Goal: Task Accomplishment & Management: Manage account settings

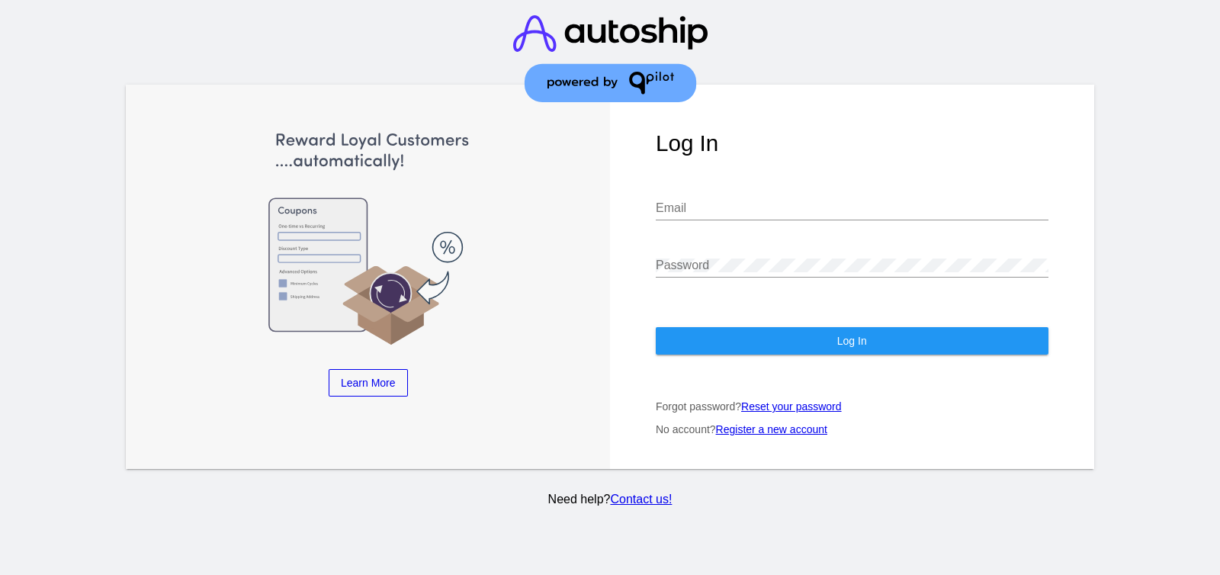
type input "[EMAIL_ADDRESS][DOMAIN_NAME]"
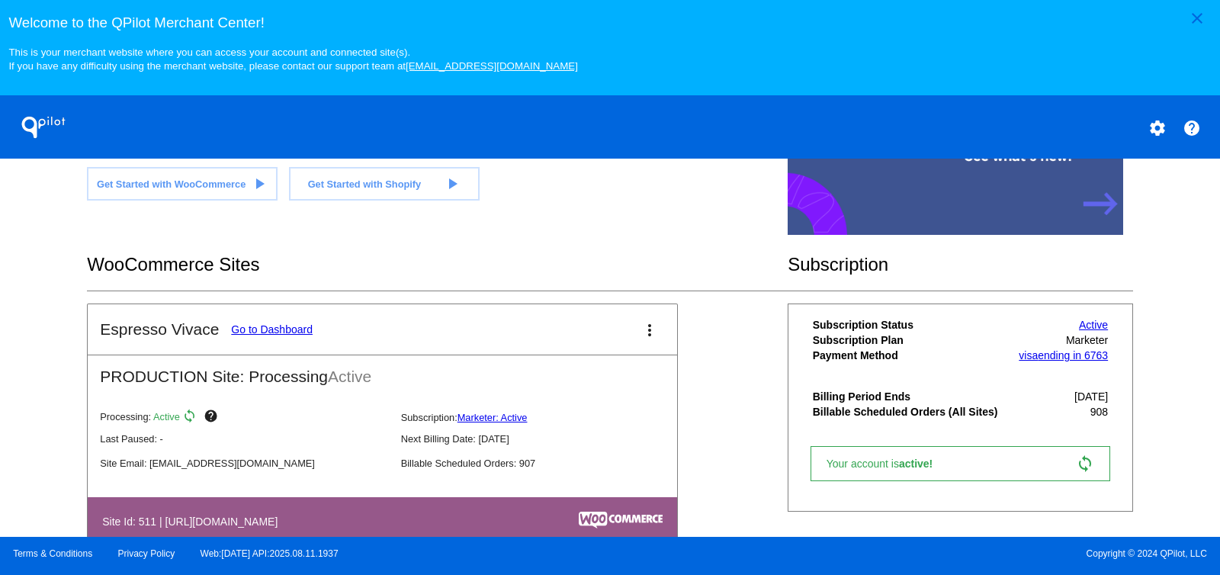
scroll to position [190, 0]
click at [644, 322] on mat-icon "more_vert" at bounding box center [649, 331] width 18 height 18
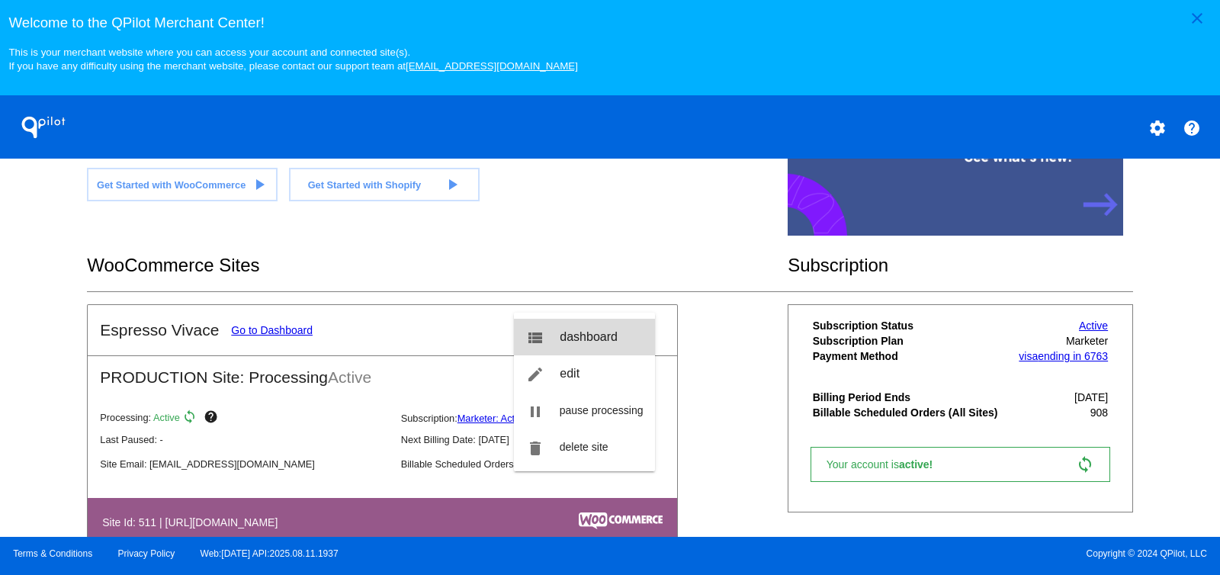
click at [610, 335] on span "dashboard" at bounding box center [588, 336] width 58 height 13
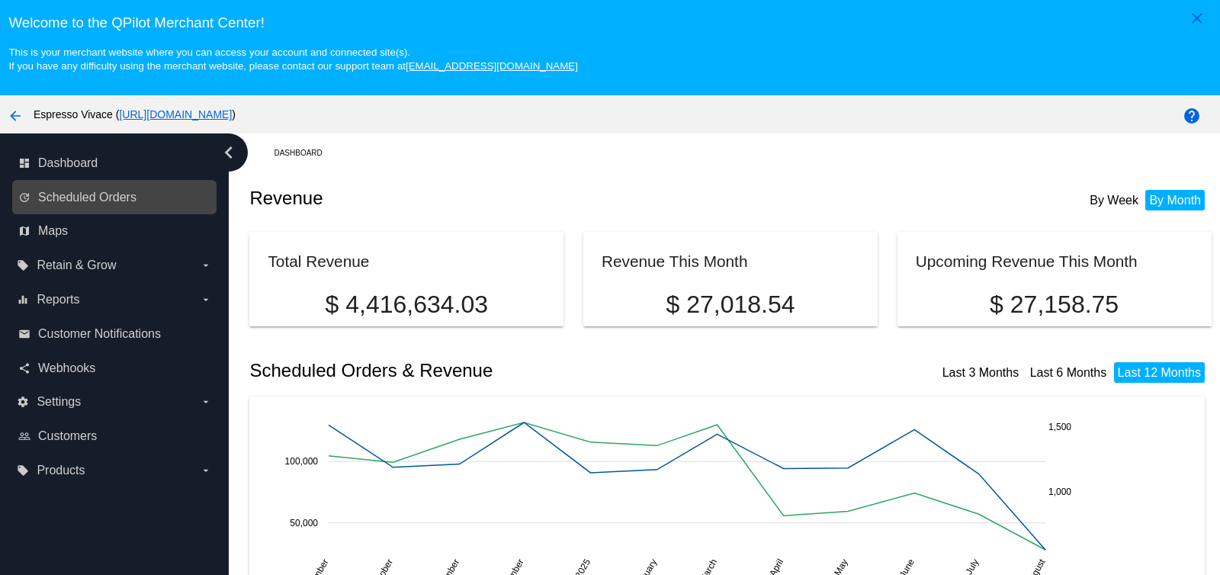
click at [79, 188] on link "update Scheduled Orders" at bounding box center [115, 197] width 194 height 24
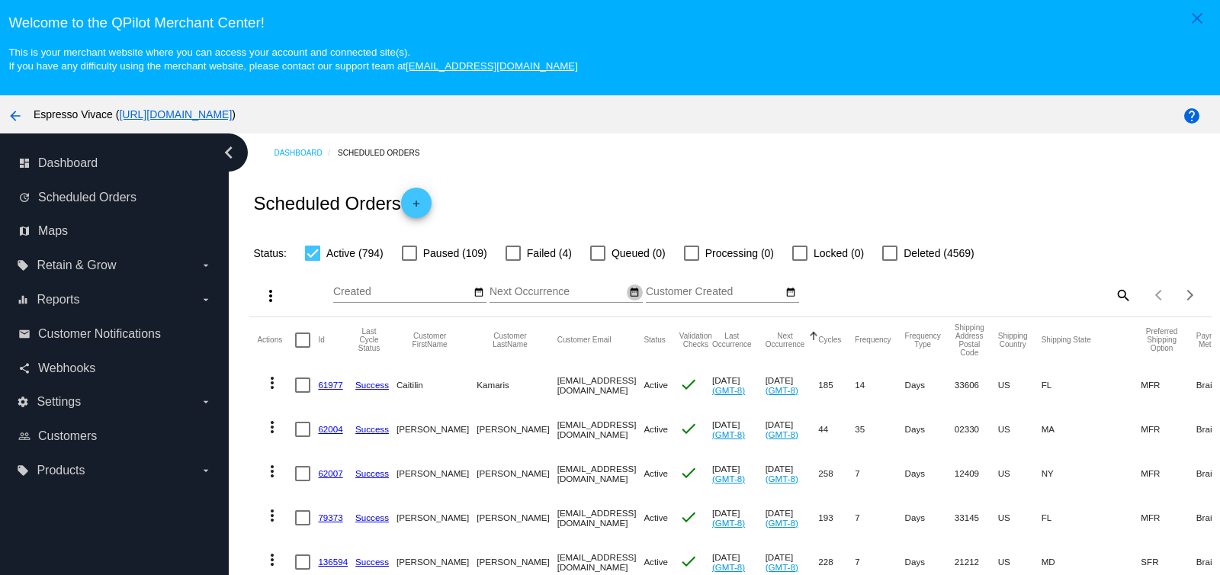
click at [634, 294] on mat-icon "date_range" at bounding box center [634, 293] width 11 height 12
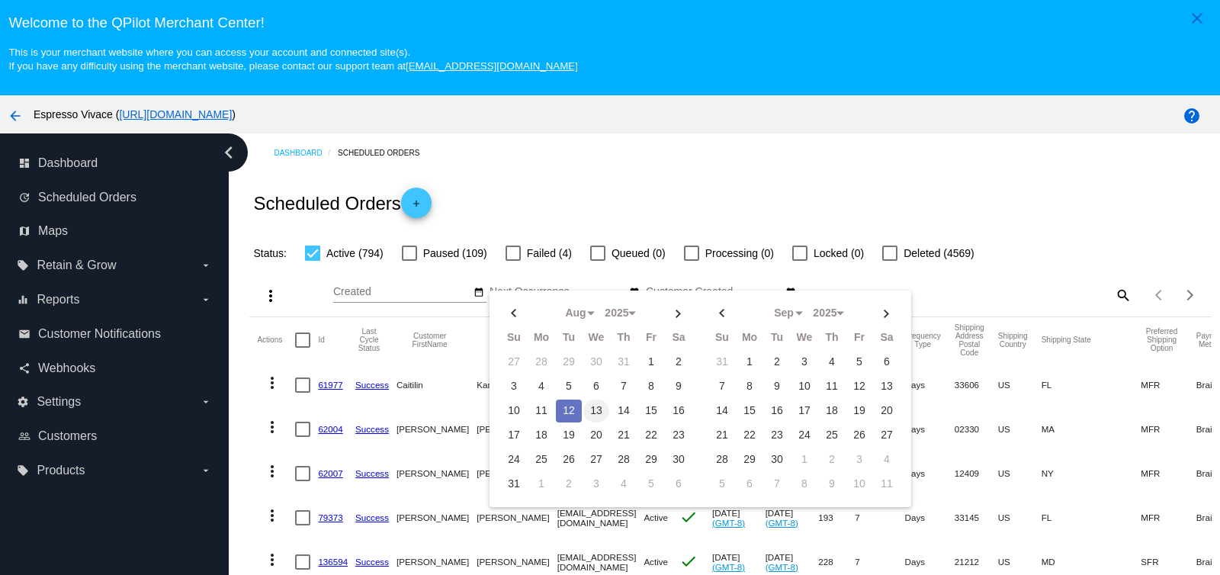
click at [589, 411] on td "13" at bounding box center [596, 410] width 26 height 23
click at [540, 430] on td "18" at bounding box center [541, 435] width 26 height 23
type input "[DATE] - [DATE]"
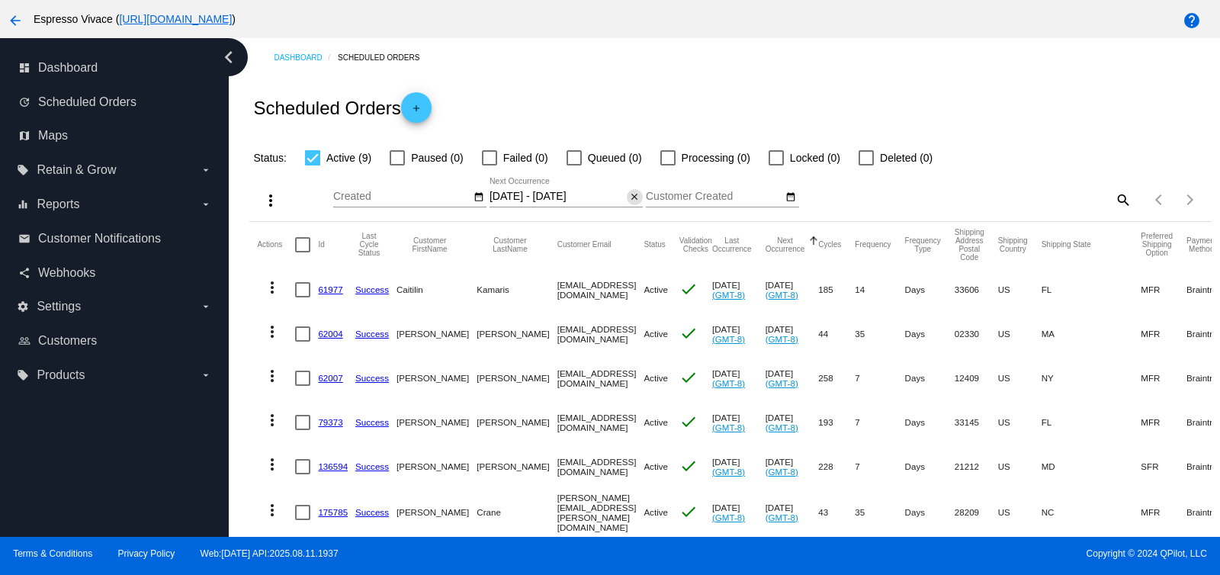
click at [631, 199] on mat-icon "close" at bounding box center [634, 197] width 11 height 12
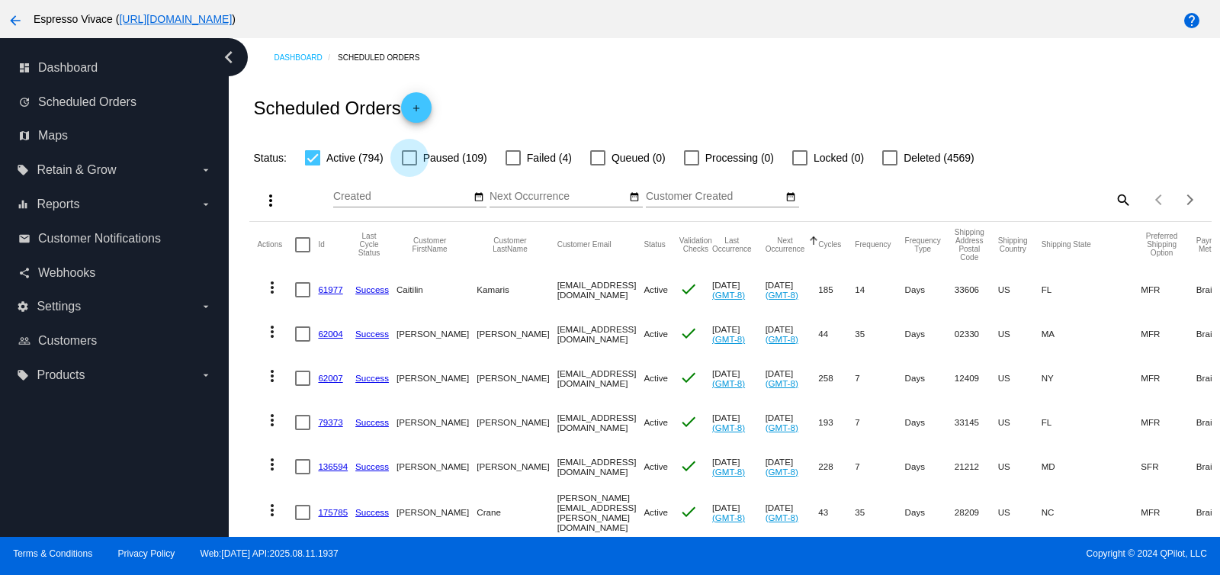
click at [408, 157] on div at bounding box center [409, 157] width 15 height 15
click at [409, 165] on input "Paused (109)" at bounding box center [409, 165] width 1 height 1
checkbox input "true"
click at [305, 159] on div at bounding box center [312, 157] width 15 height 15
click at [312, 165] on input "Active (794)" at bounding box center [312, 165] width 1 height 1
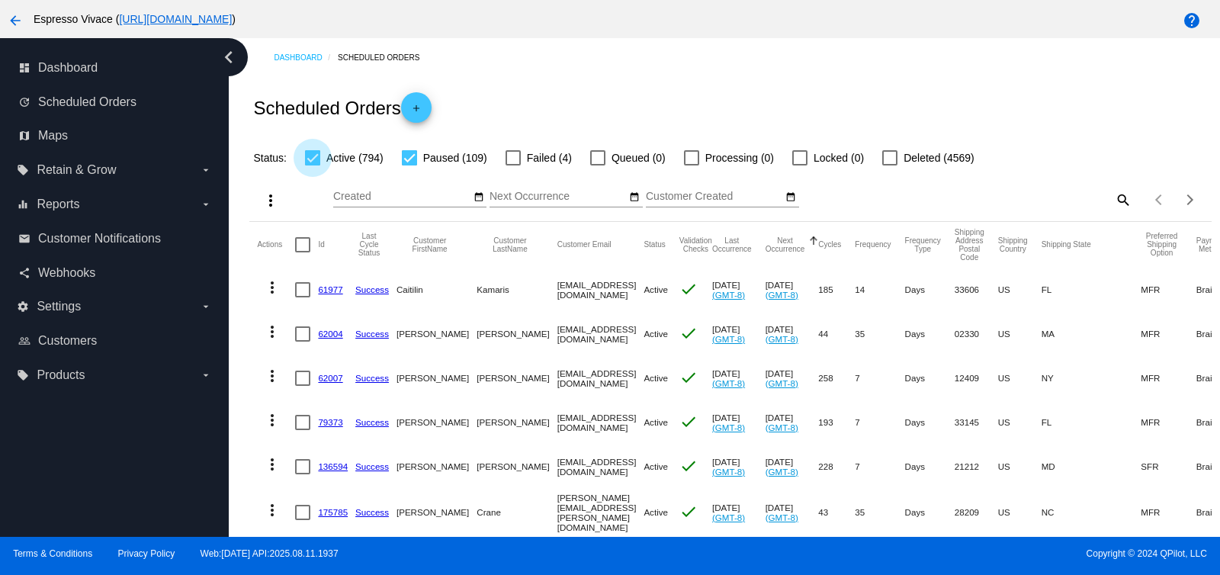
checkbox input "false"
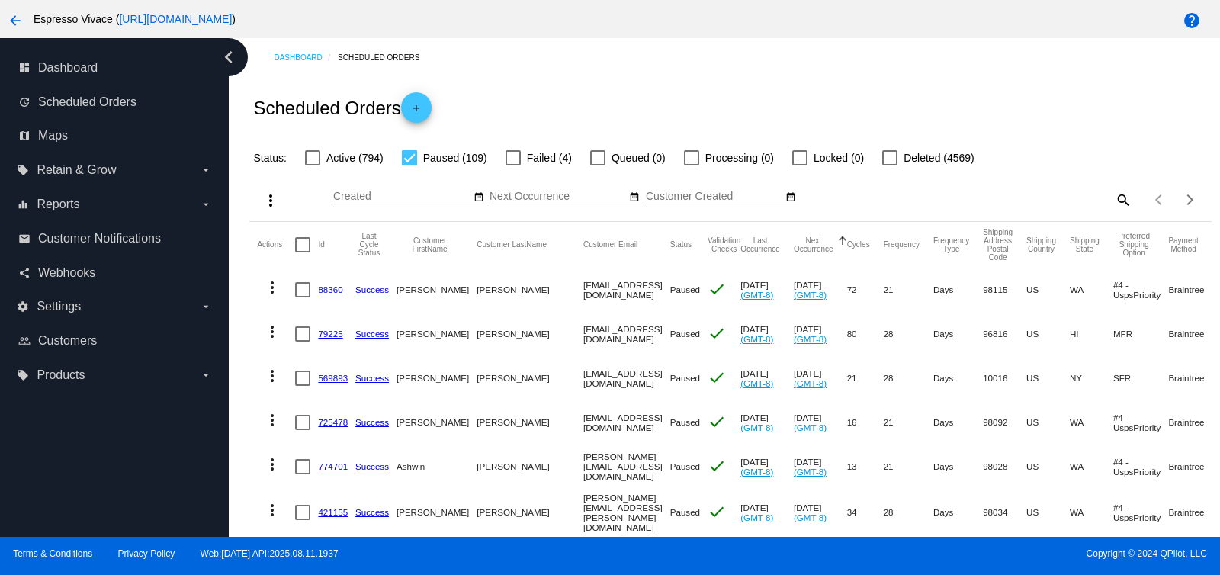
click at [793, 242] on button "Next Occurrence" at bounding box center [813, 244] width 40 height 17
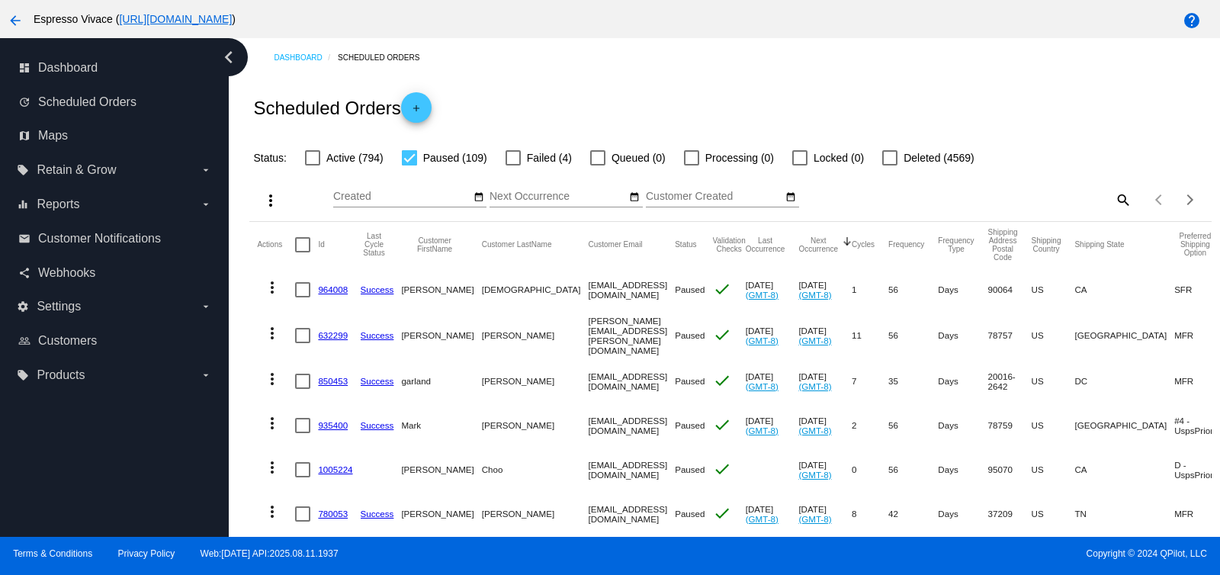
click at [798, 242] on button "Next Occurrence" at bounding box center [818, 244] width 40 height 17
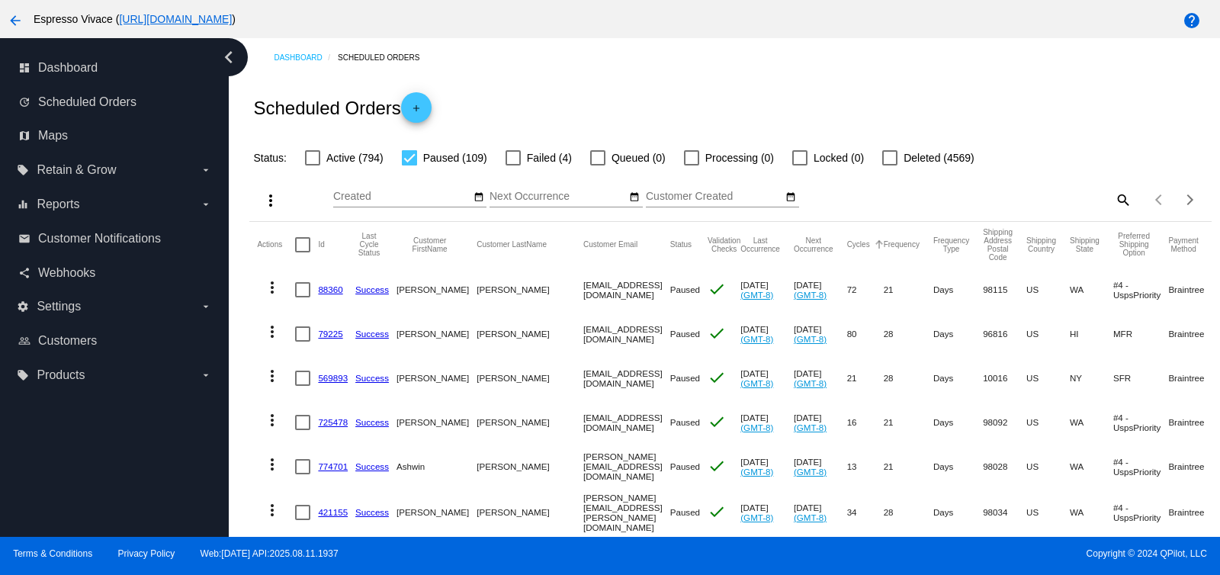
click at [847, 243] on button "Cycles" at bounding box center [858, 244] width 23 height 9
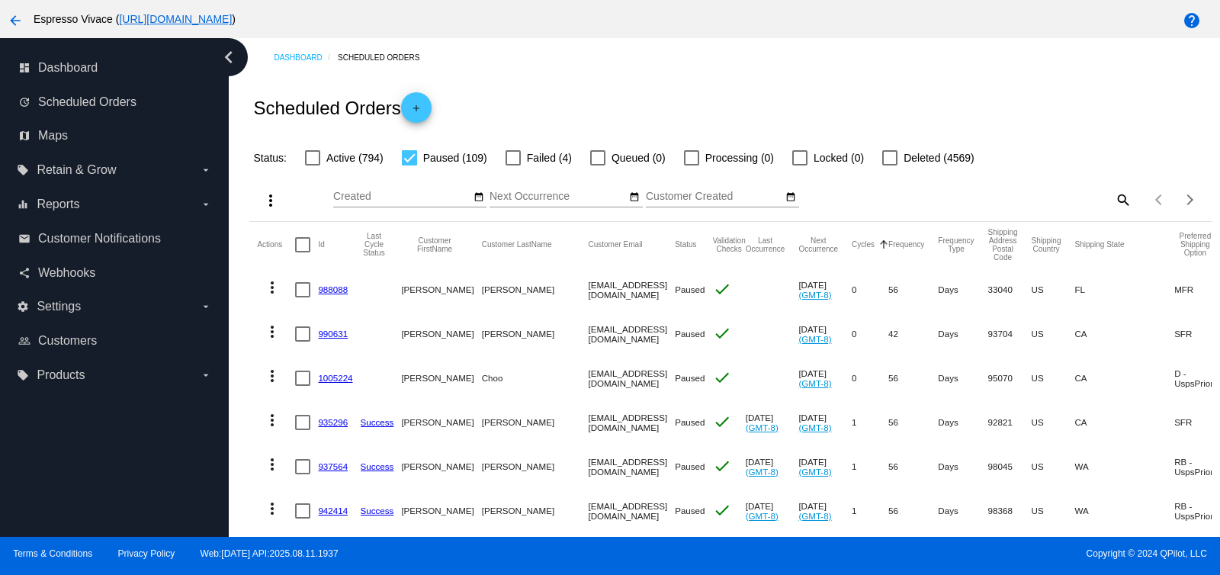
click at [303, 287] on div at bounding box center [302, 289] width 15 height 15
click at [303, 297] on input "checkbox" at bounding box center [302, 297] width 1 height 1
checkbox input "true"
click at [297, 326] on div at bounding box center [302, 333] width 15 height 15
click at [302, 341] on input "checkbox" at bounding box center [302, 341] width 1 height 1
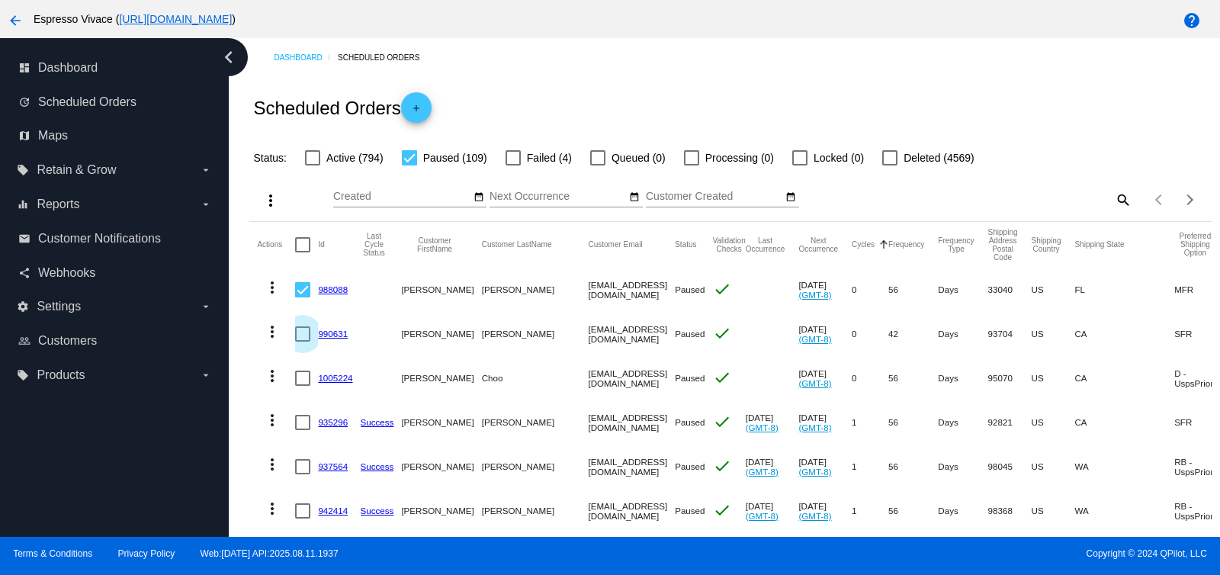
checkbox input "true"
click at [301, 377] on div at bounding box center [302, 377] width 15 height 15
click at [302, 386] on input "checkbox" at bounding box center [302, 386] width 1 height 1
checkbox input "true"
click at [270, 200] on mat-icon "more_vert" at bounding box center [270, 200] width 18 height 18
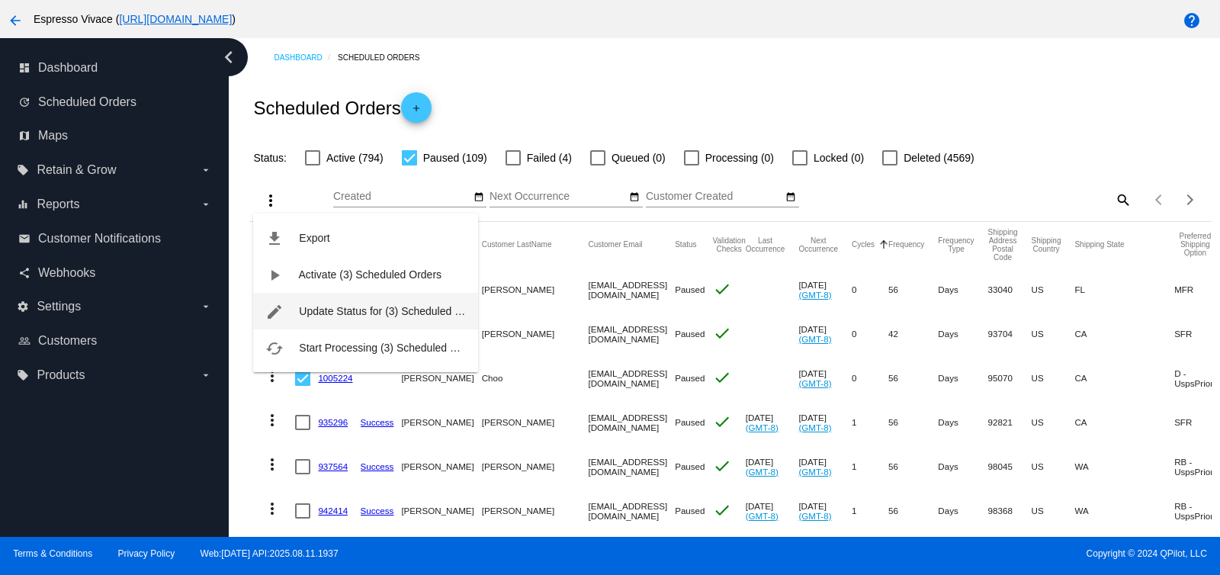
click at [364, 306] on span "Update Status for (3) Scheduled Orders" at bounding box center [393, 311] width 188 height 12
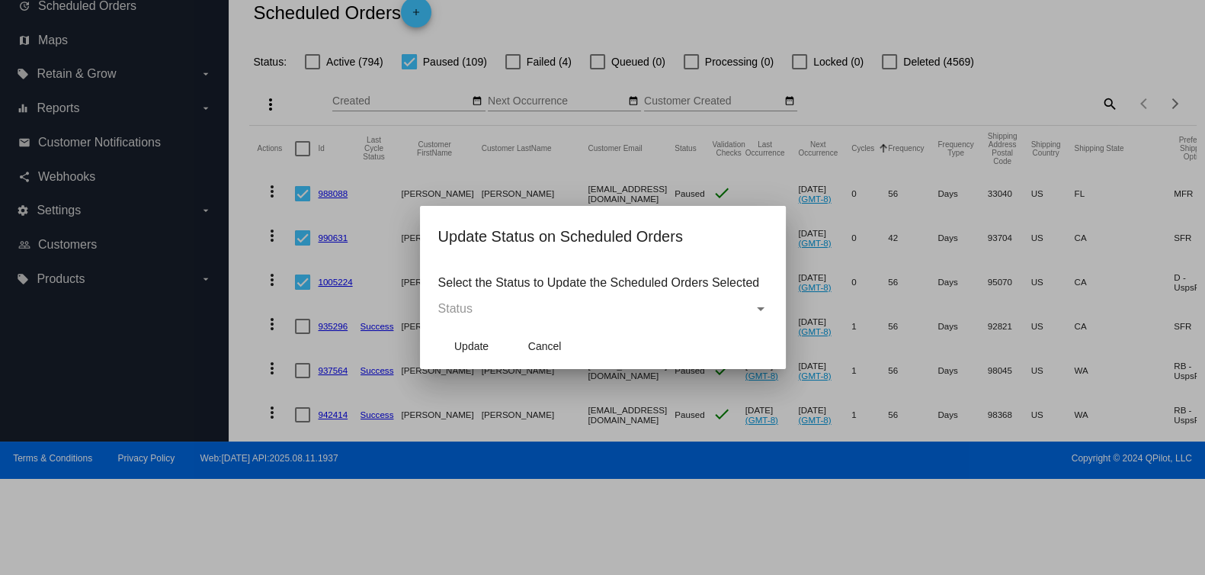
click at [492, 318] on mat-dialog-content "Select the Status to Update the Scheduled Orders Selected Status" at bounding box center [603, 293] width 366 height 59
click at [762, 306] on div "Status" at bounding box center [761, 309] width 14 height 14
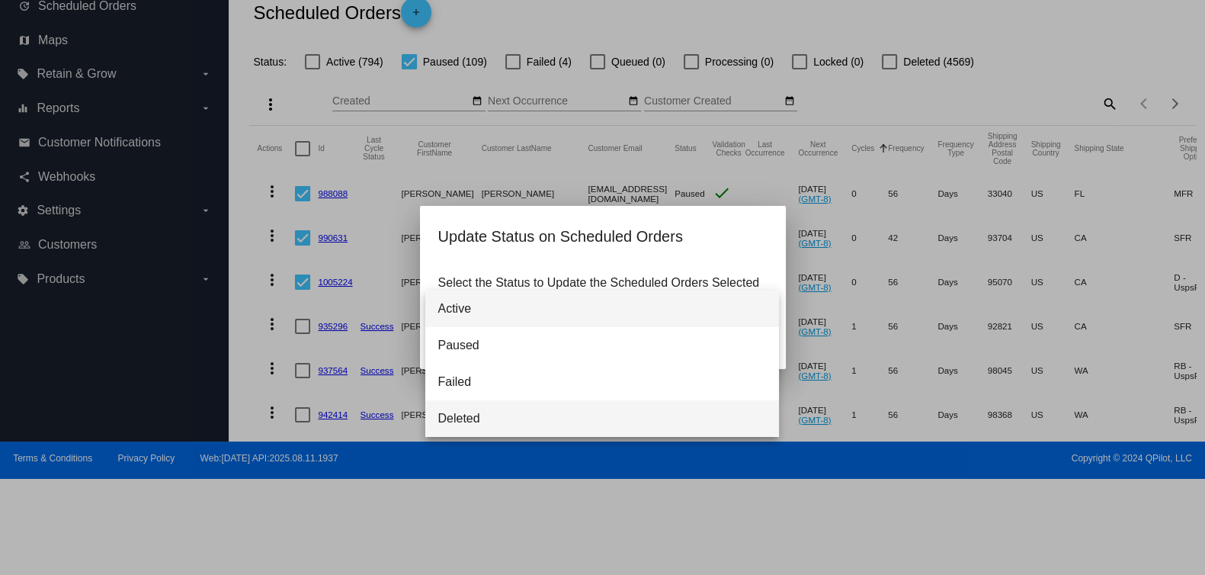
click at [511, 415] on span "Deleted" at bounding box center [602, 418] width 329 height 37
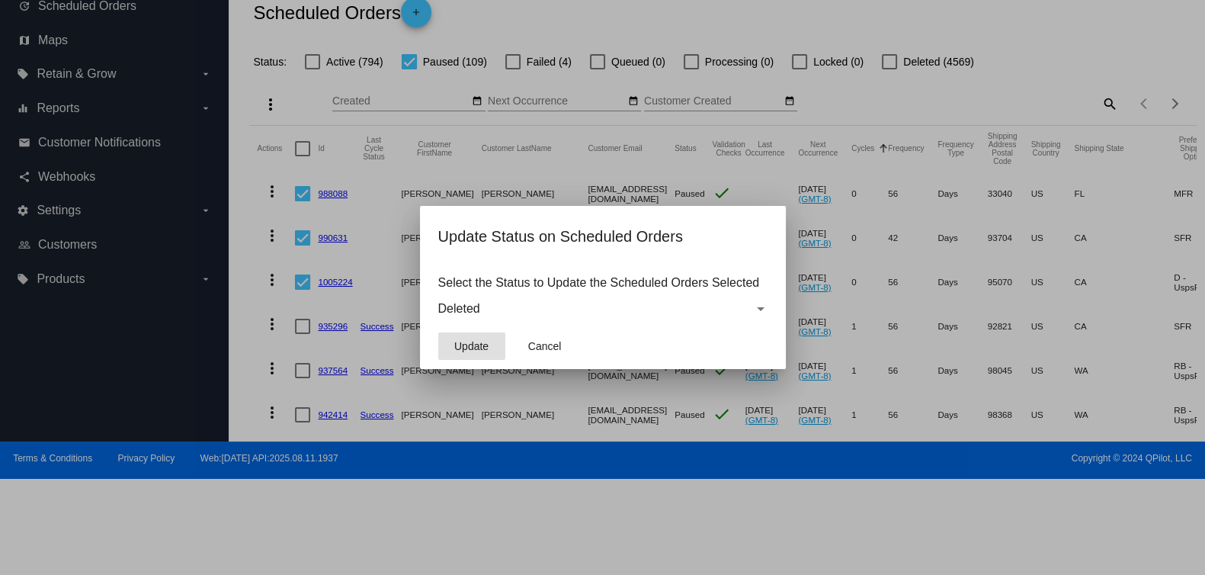
click at [467, 340] on span "Update" at bounding box center [471, 346] width 34 height 12
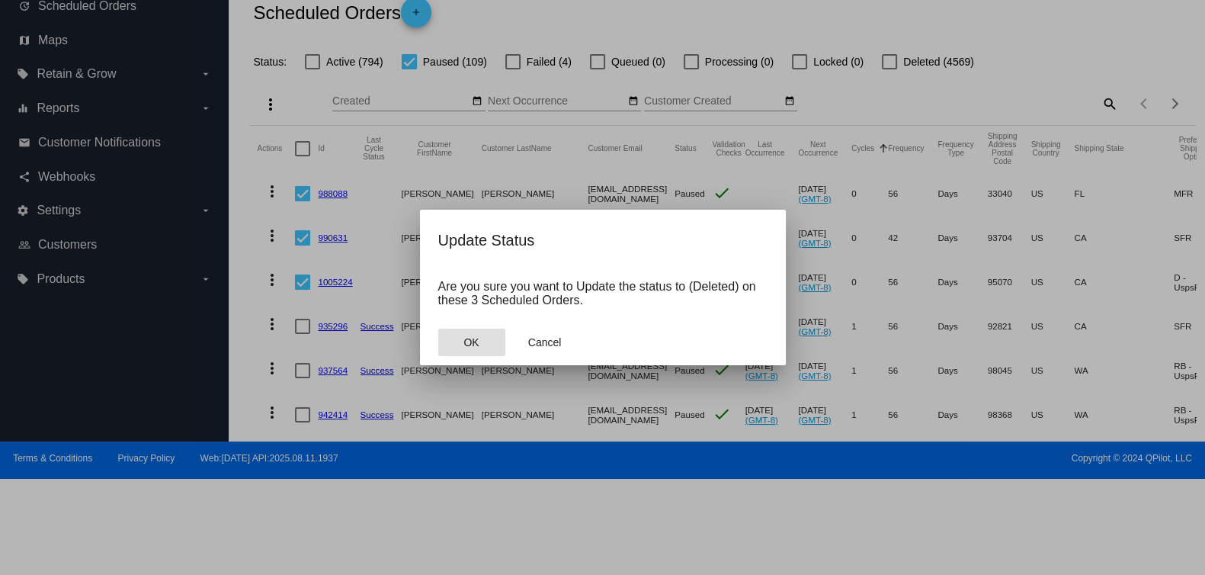
click at [476, 346] on span "OK" at bounding box center [470, 342] width 15 height 12
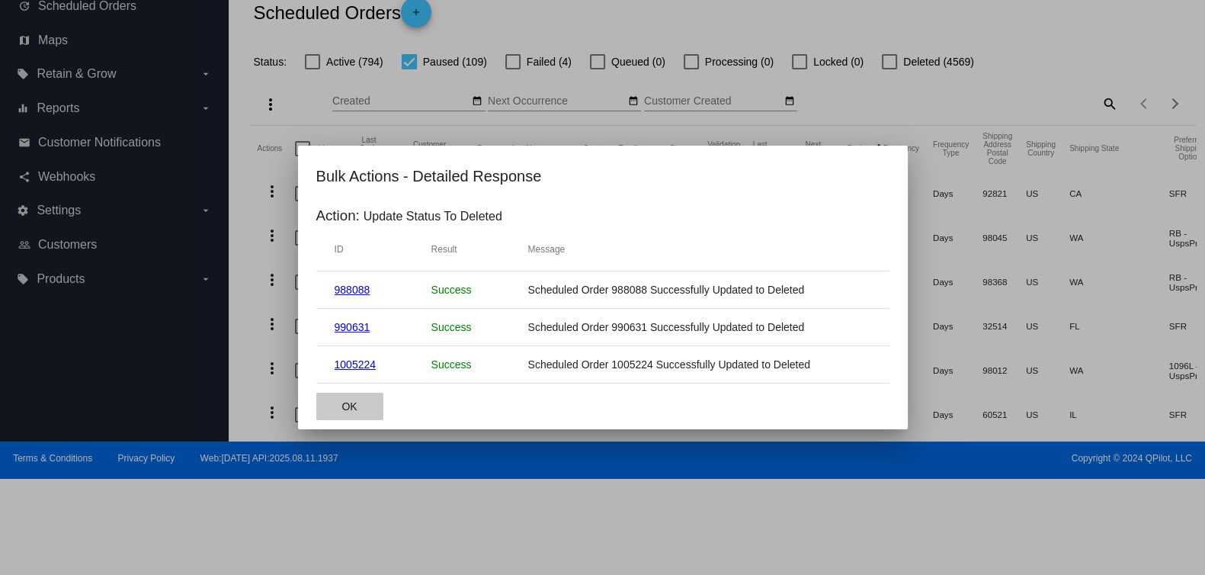
click at [346, 404] on span "OK" at bounding box center [348, 406] width 15 height 12
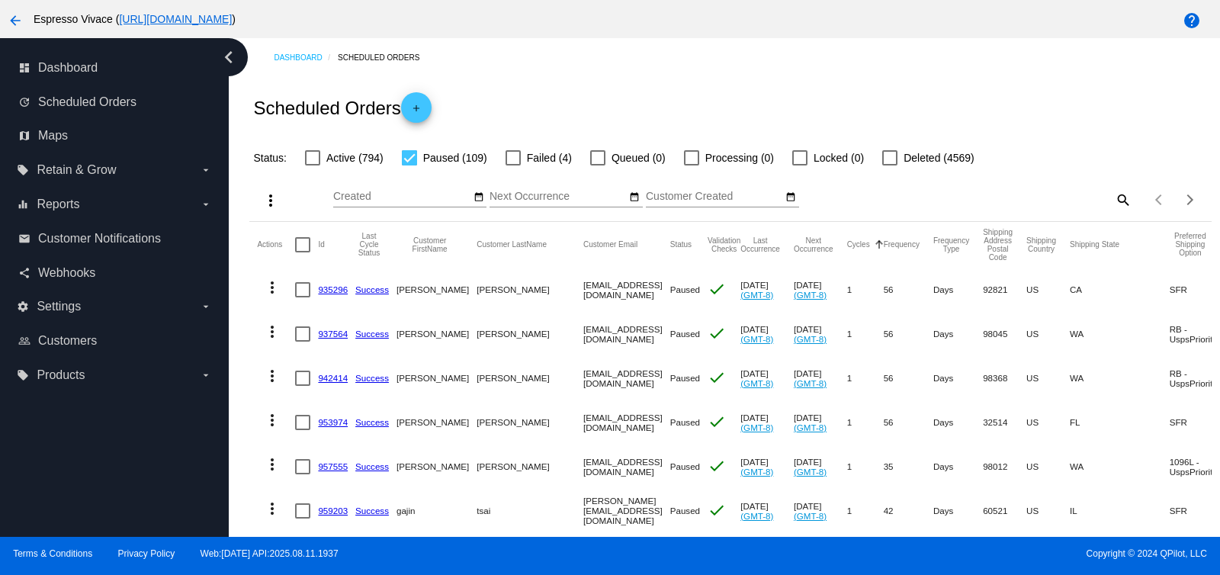
click at [297, 284] on div at bounding box center [302, 289] width 15 height 15
click at [302, 297] on input "checkbox" at bounding box center [302, 297] width 1 height 1
checkbox input "true"
click at [304, 333] on div at bounding box center [302, 333] width 15 height 15
click at [303, 341] on input "checkbox" at bounding box center [302, 341] width 1 height 1
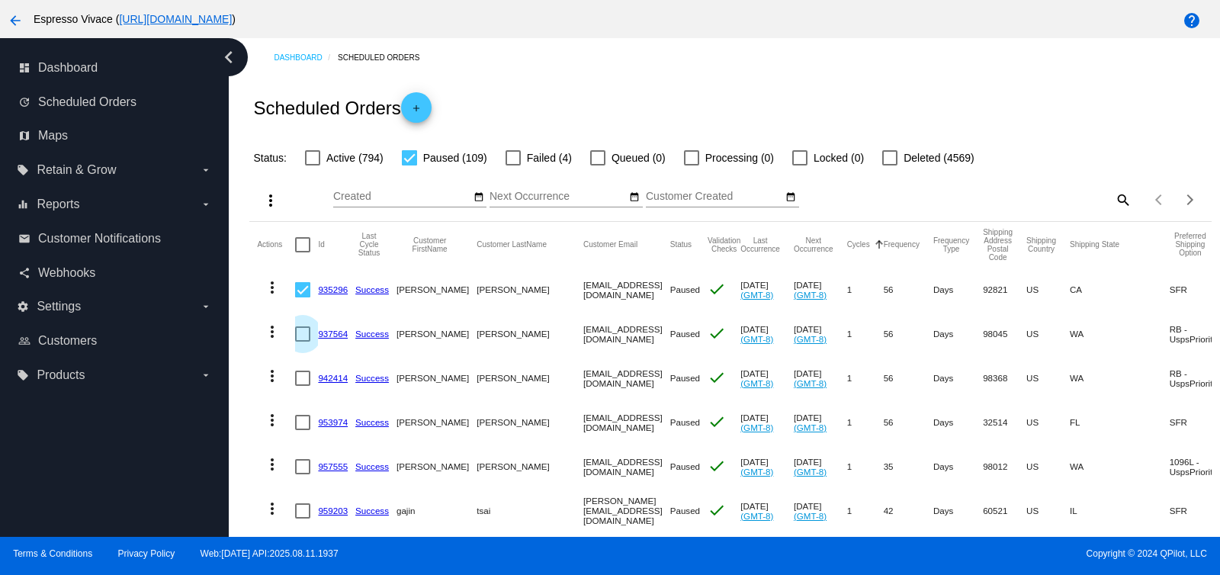
checkbox input "true"
click at [301, 385] on div at bounding box center [302, 377] width 15 height 15
click at [302, 386] on input "checkbox" at bounding box center [302, 386] width 1 height 1
checkbox input "true"
click at [289, 425] on mat-cell "more_vert" at bounding box center [276, 422] width 38 height 44
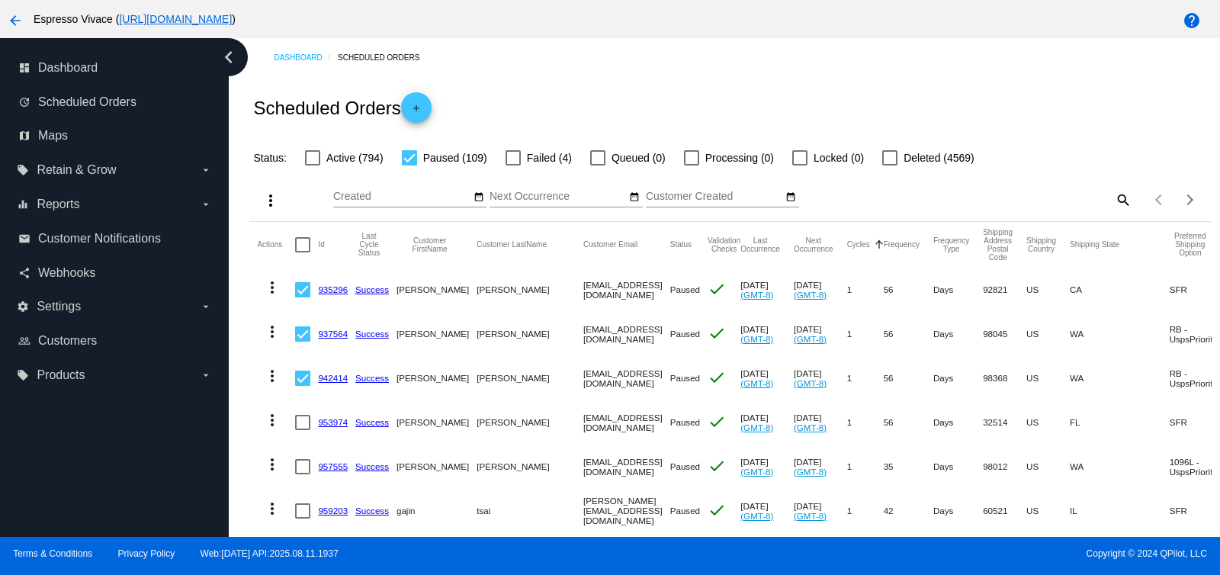
click at [301, 415] on div at bounding box center [302, 422] width 15 height 15
click at [302, 430] on input "checkbox" at bounding box center [302, 430] width 1 height 1
checkbox input "true"
click at [268, 195] on mat-icon "more_vert" at bounding box center [270, 200] width 18 height 18
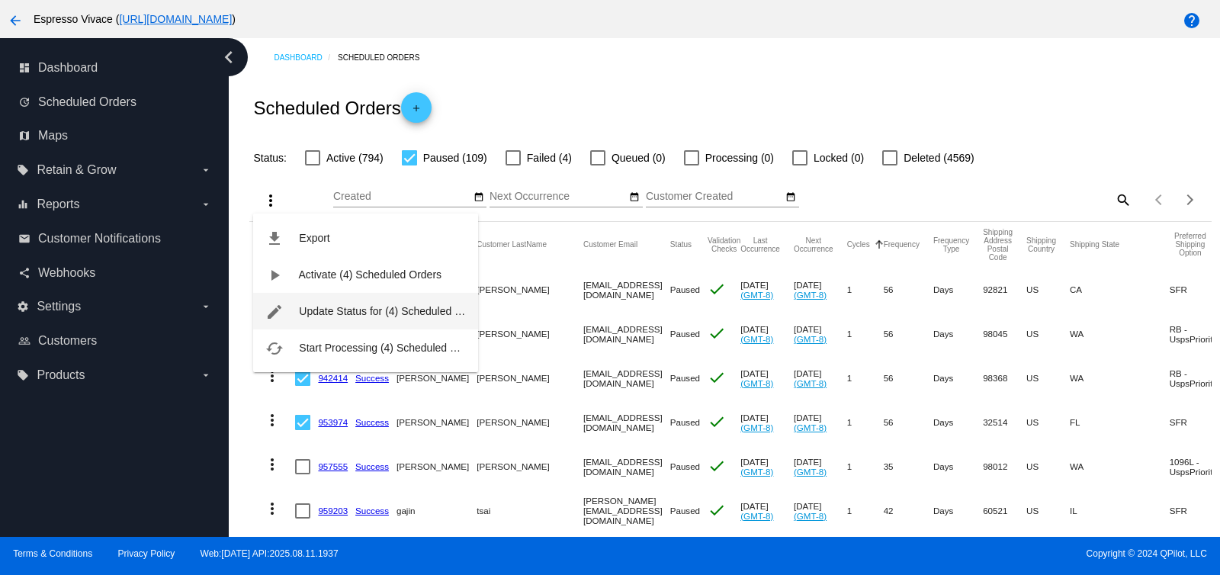
click at [345, 306] on span "Update Status for (4) Scheduled Orders" at bounding box center [393, 311] width 188 height 12
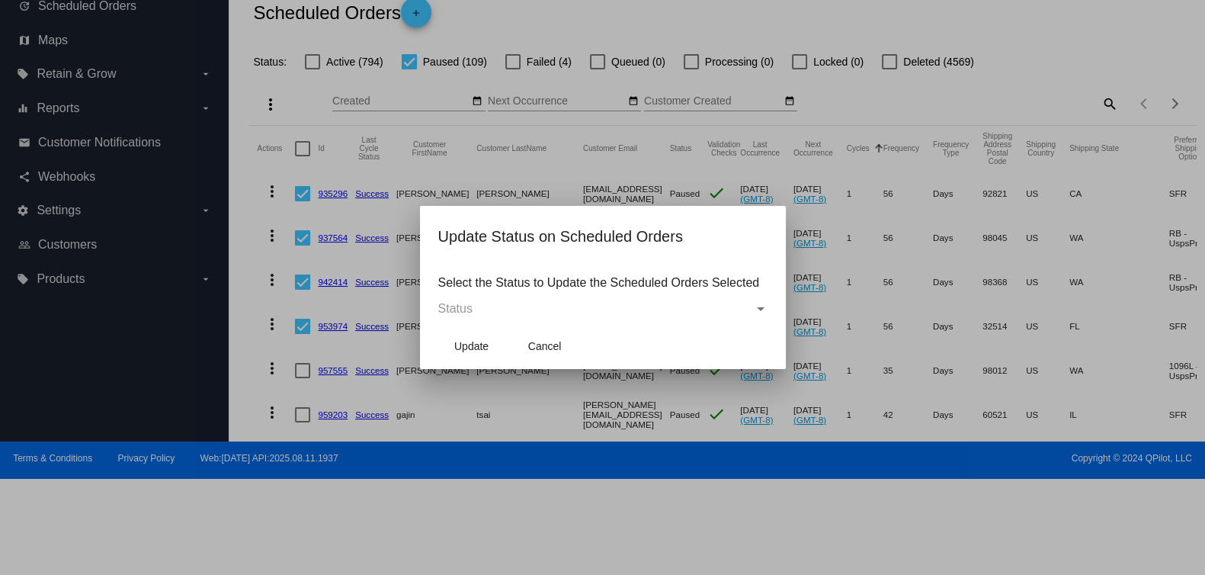
click at [473, 309] on div "Status" at bounding box center [596, 309] width 316 height 14
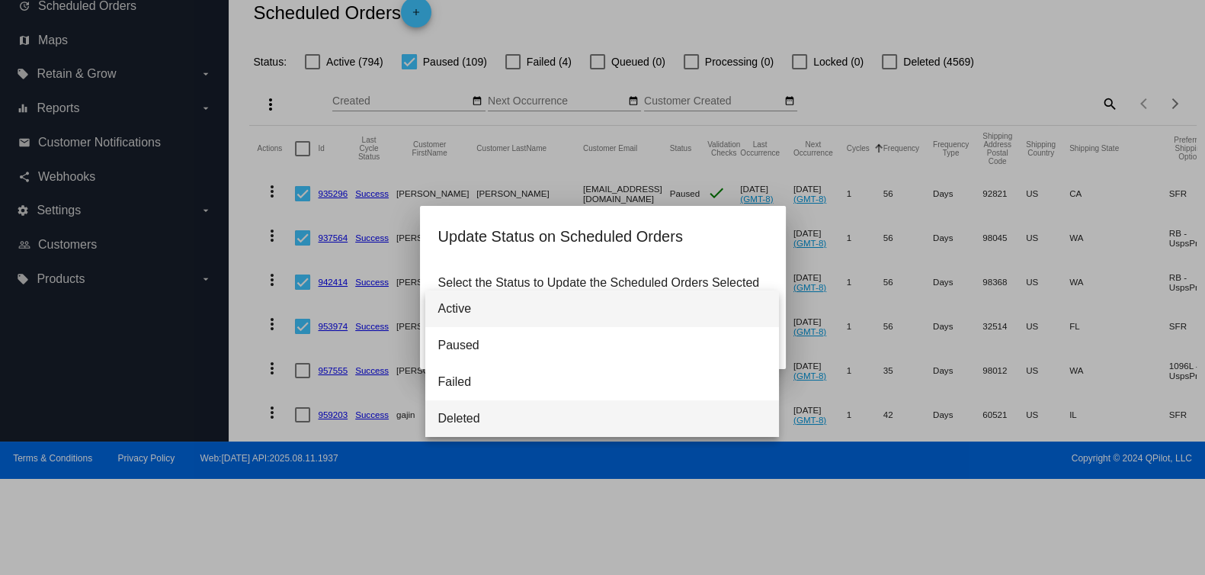
click at [460, 416] on span "Deleted" at bounding box center [602, 418] width 329 height 37
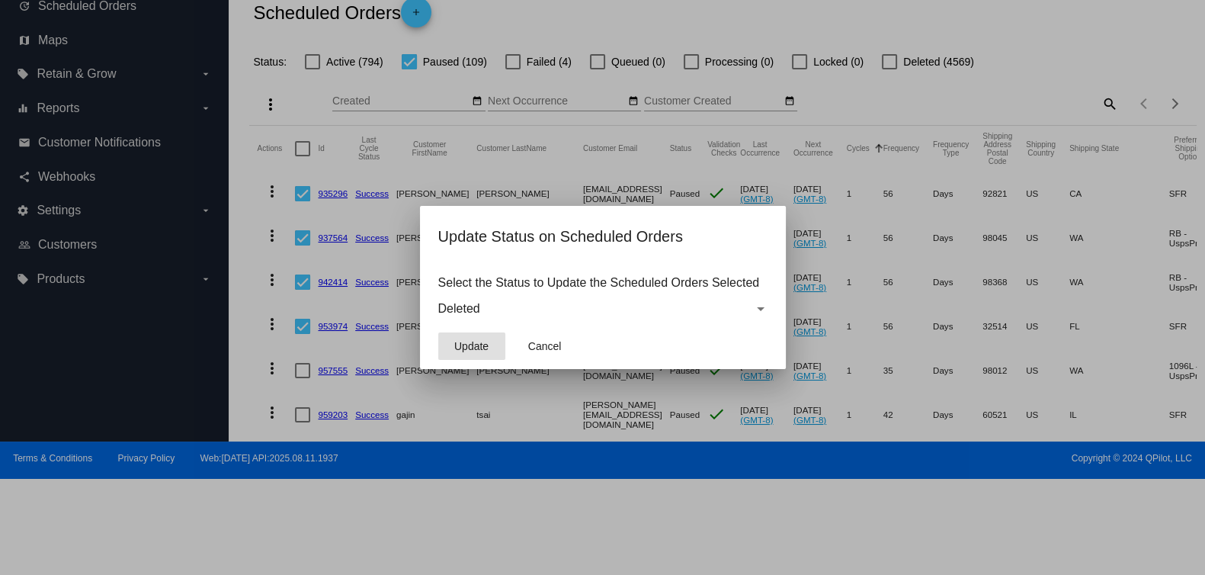
click at [468, 345] on span "Update" at bounding box center [471, 346] width 34 height 12
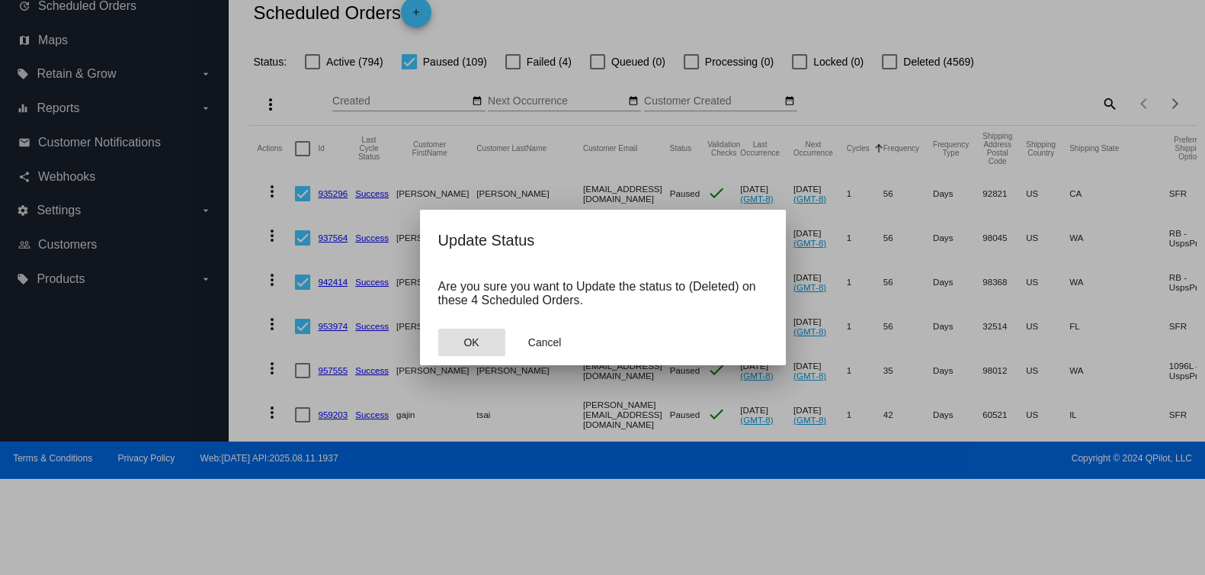
click at [458, 345] on button "OK" at bounding box center [471, 342] width 67 height 27
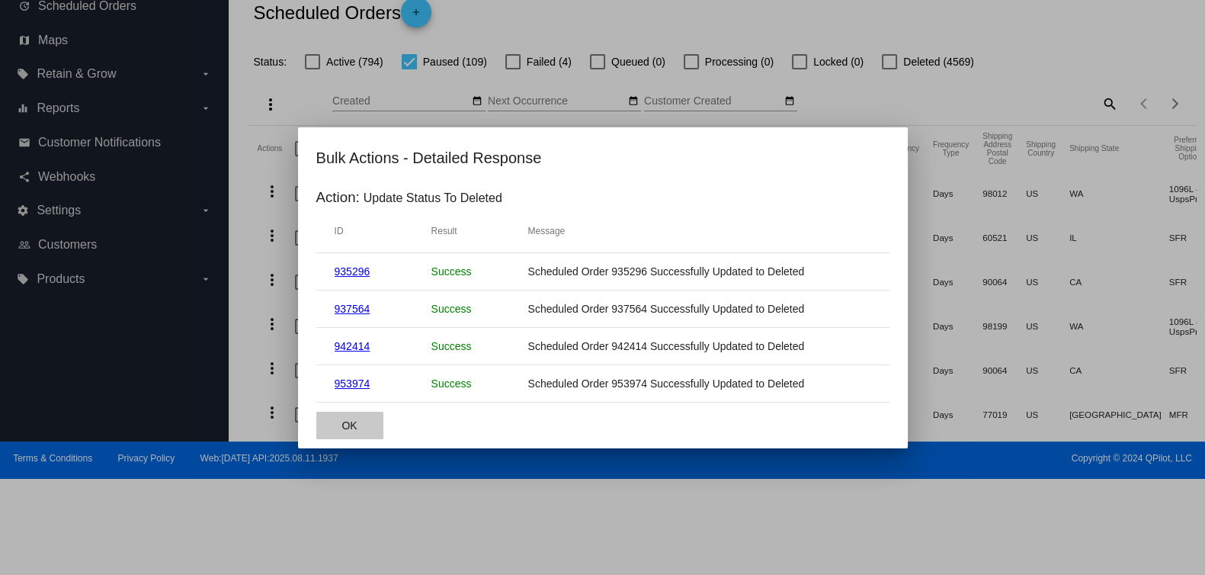
click at [351, 419] on span "OK" at bounding box center [348, 425] width 15 height 12
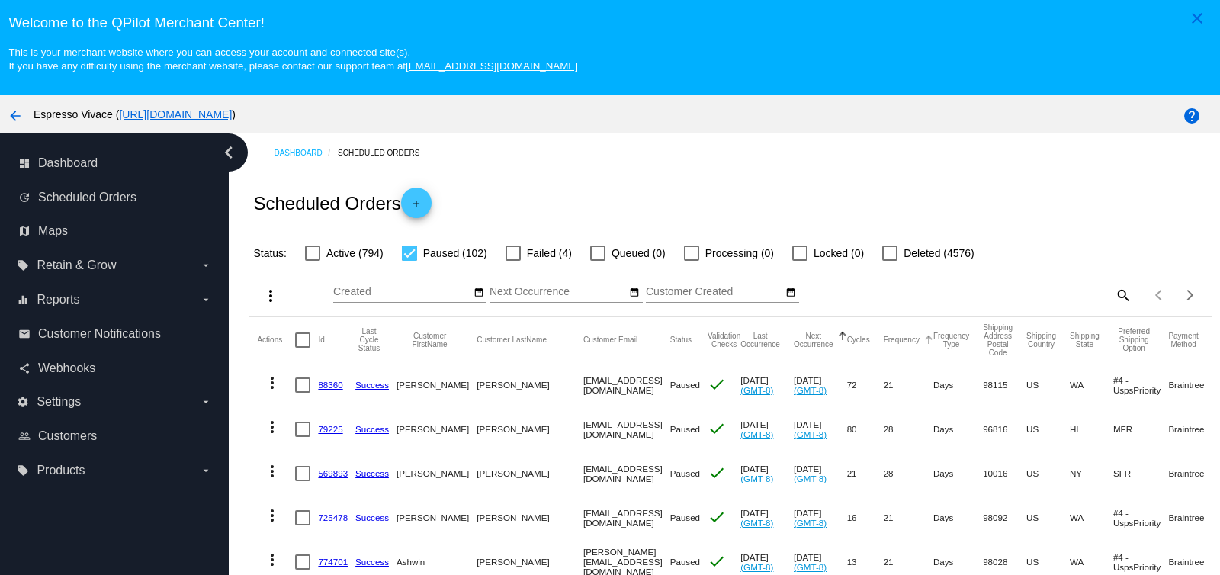
click at [883, 339] on button "Frequency" at bounding box center [901, 339] width 36 height 9
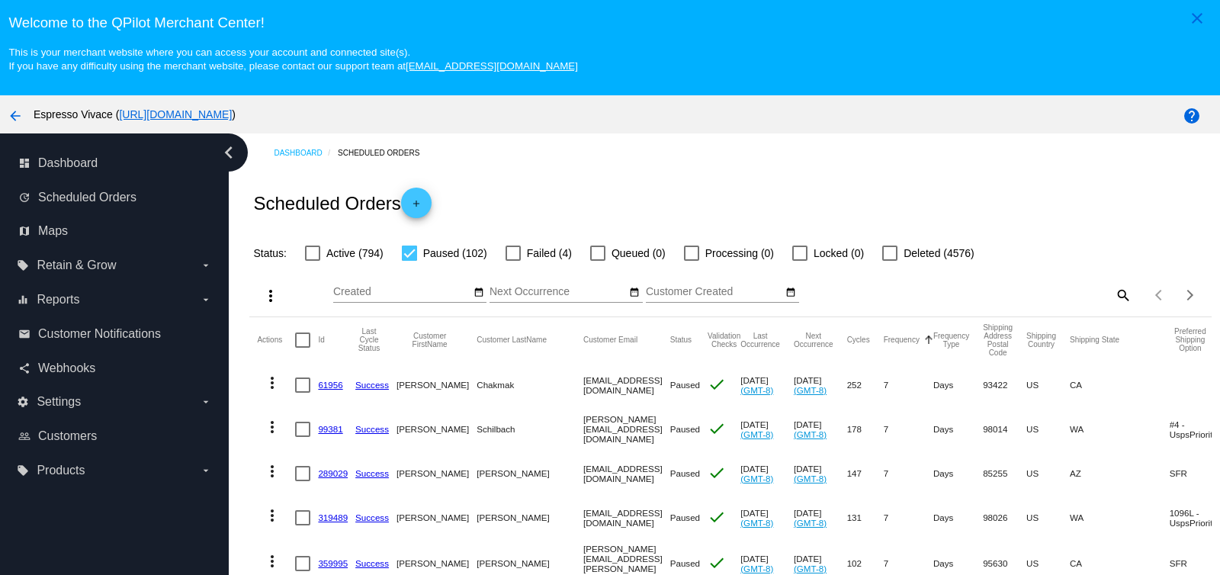
click at [883, 339] on button "Frequency" at bounding box center [901, 339] width 36 height 9
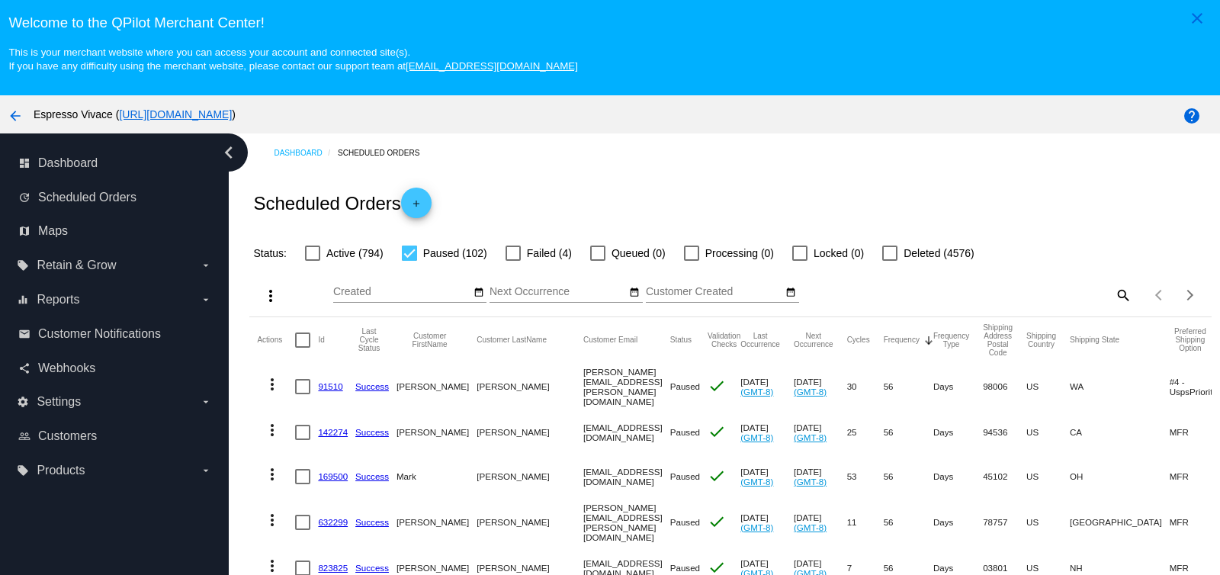
click at [1037, 245] on div "Status: Active (794) Paused (102) Failed (4) Queued (0) Processing (0) Locked (…" at bounding box center [729, 247] width 961 height 29
drag, startPoint x: 516, startPoint y: 255, endPoint x: 496, endPoint y: 259, distance: 20.3
click at [516, 255] on div at bounding box center [512, 252] width 15 height 15
click at [513, 261] on input "Failed (4)" at bounding box center [512, 261] width 1 height 1
checkbox input "true"
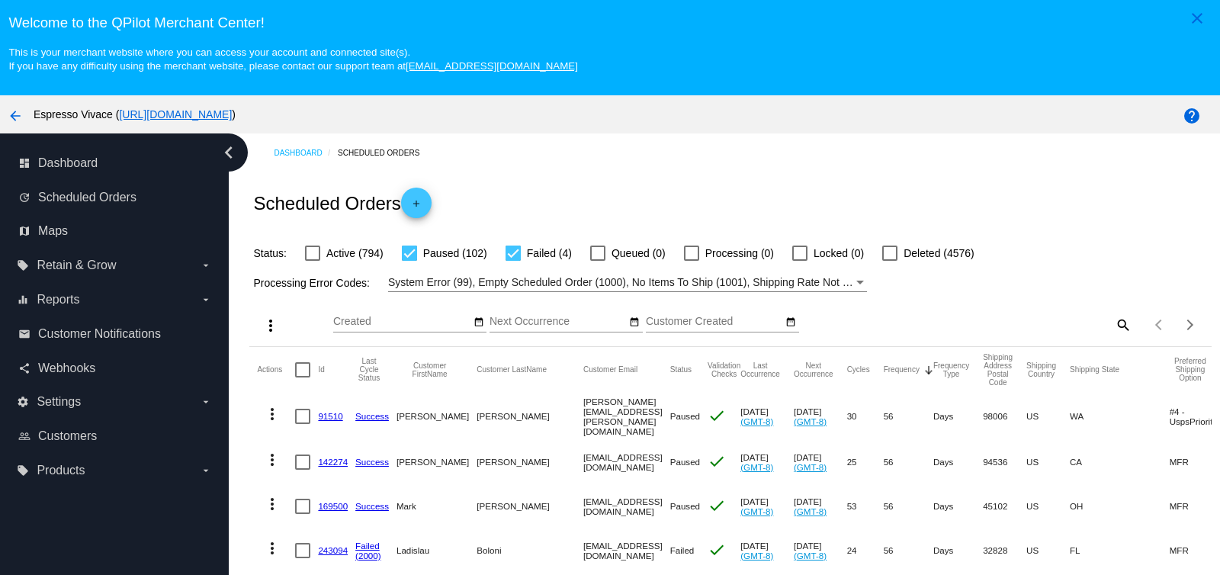
click at [414, 253] on div at bounding box center [409, 252] width 15 height 15
click at [409, 261] on input "Paused (102)" at bounding box center [409, 261] width 1 height 1
checkbox input "false"
